Goal: Navigation & Orientation: Find specific page/section

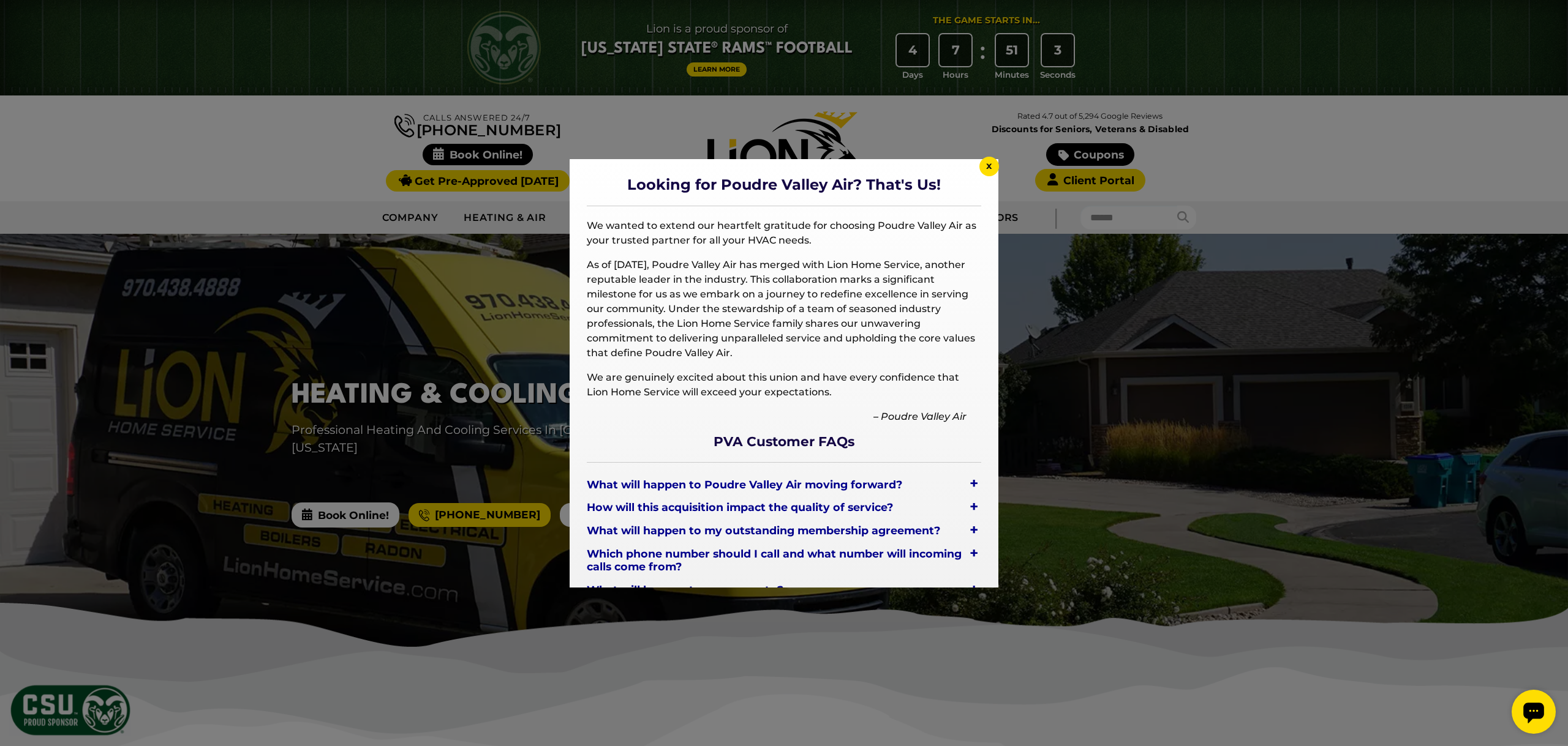
click at [989, 170] on span "x" at bounding box center [989, 165] width 6 height 11
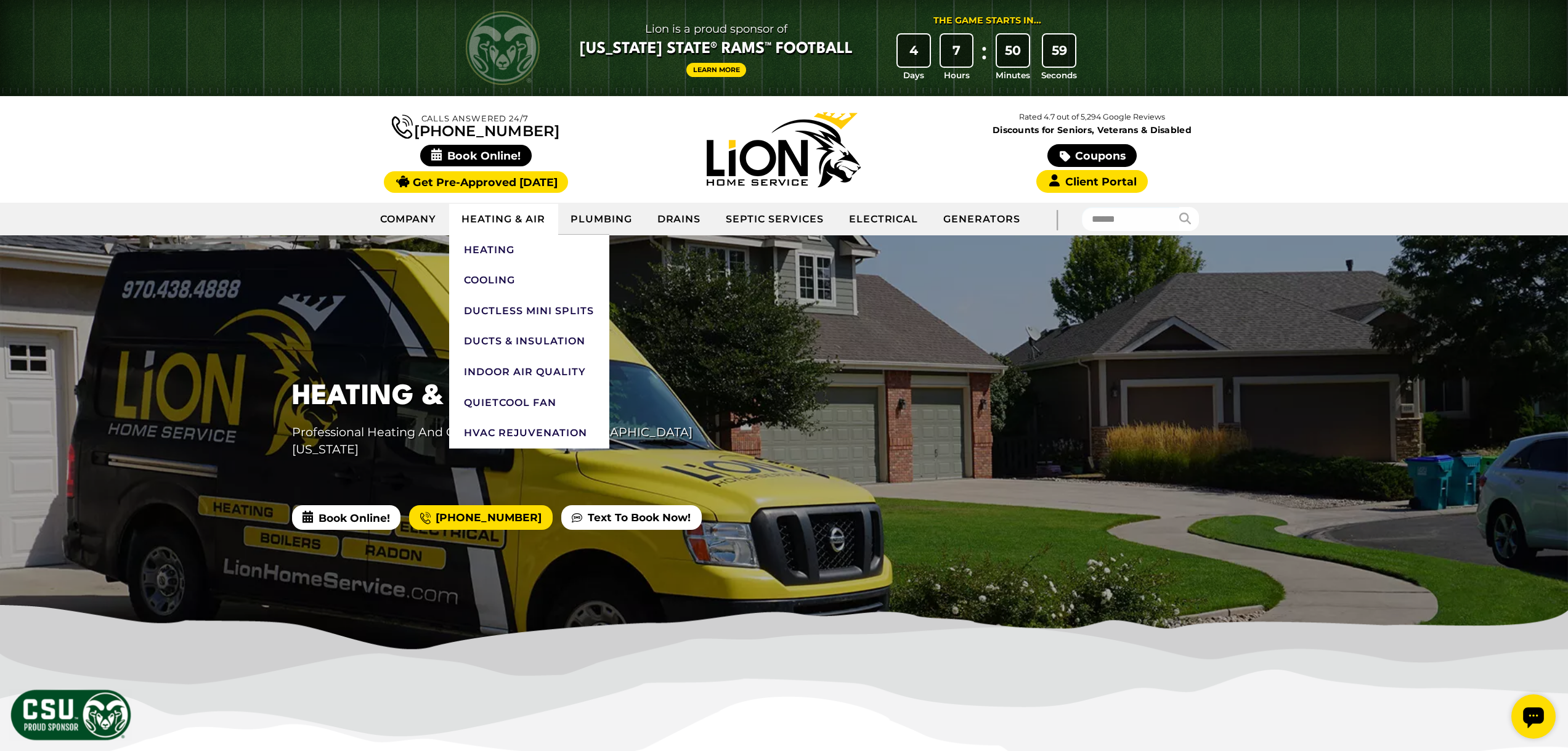
click at [532, 221] on link "Heating & Air" at bounding box center [504, 219] width 109 height 31
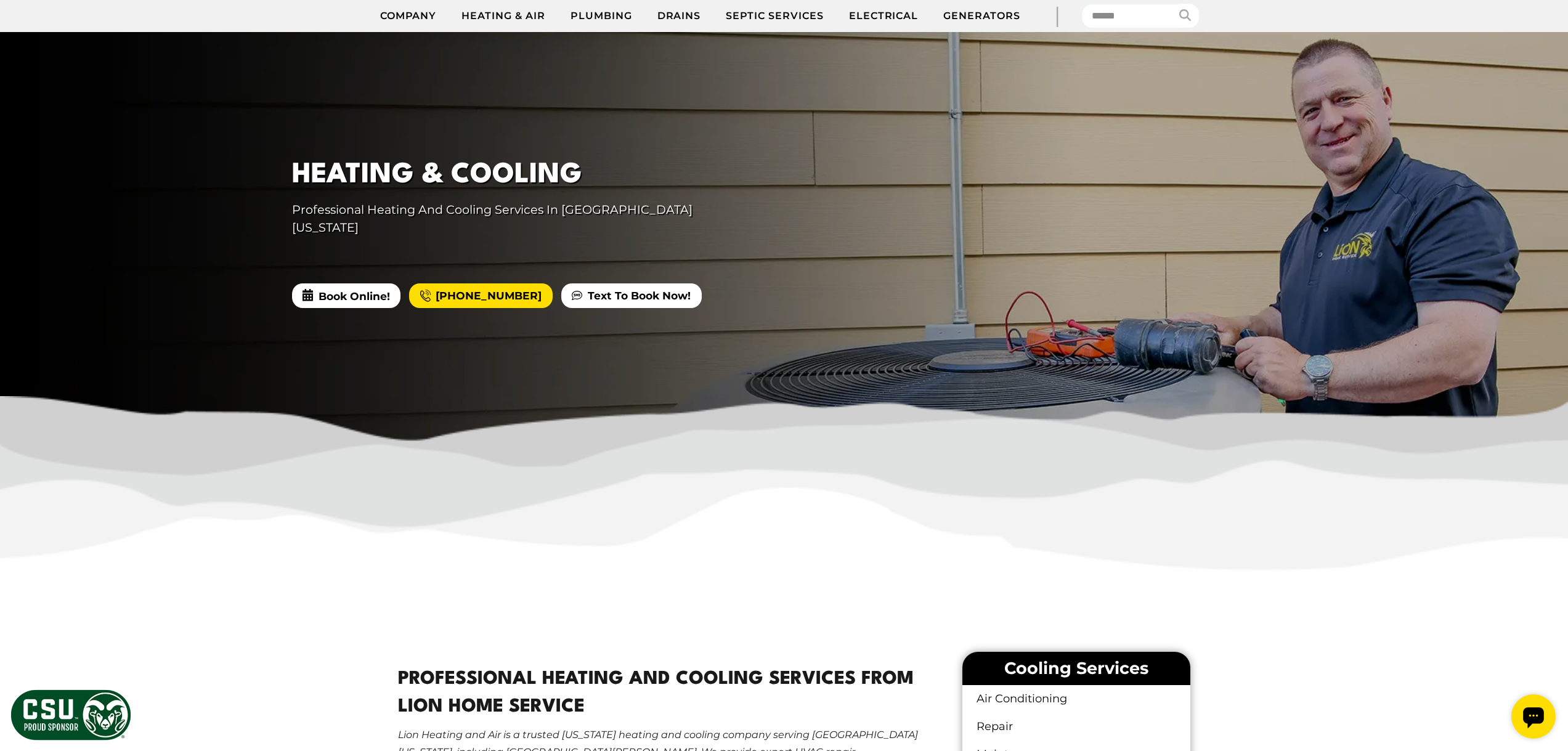
scroll to position [185, 0]
